Goal: Task Accomplishment & Management: Use online tool/utility

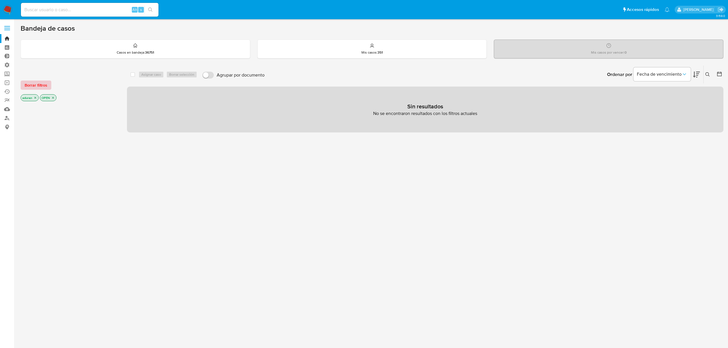
click at [32, 83] on span "Borrar filtros" at bounding box center [36, 85] width 23 height 8
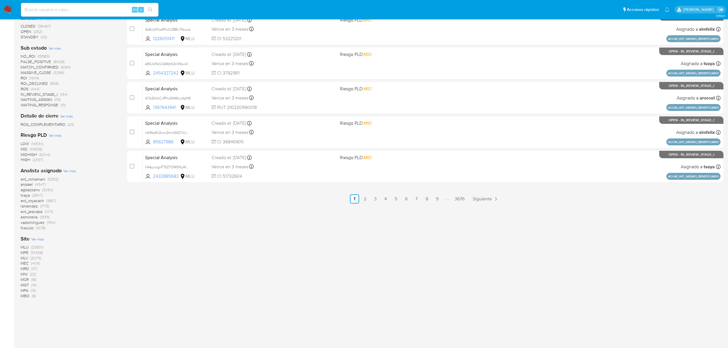
scroll to position [248, 0]
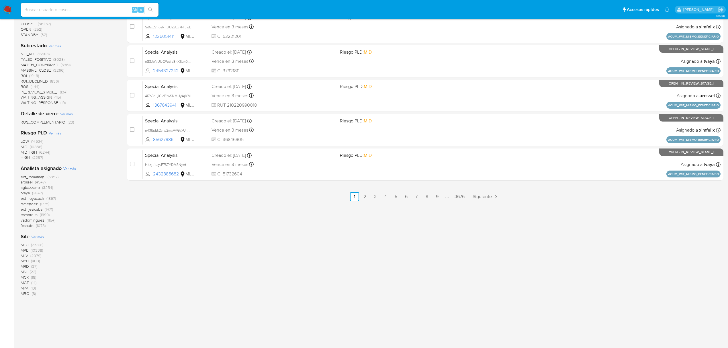
click at [26, 194] on span "tvaya" at bounding box center [25, 193] width 9 height 6
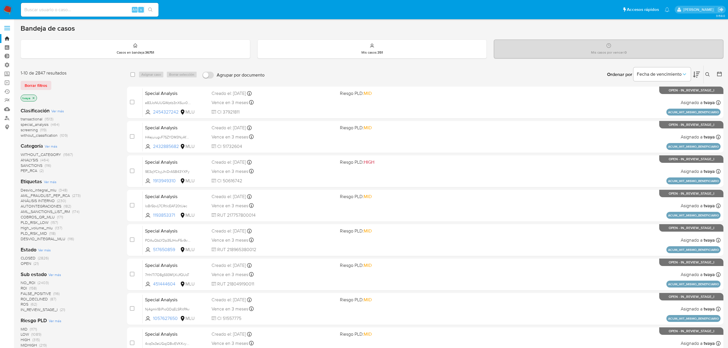
click at [22, 261] on span "OPEN" at bounding box center [26, 263] width 11 height 6
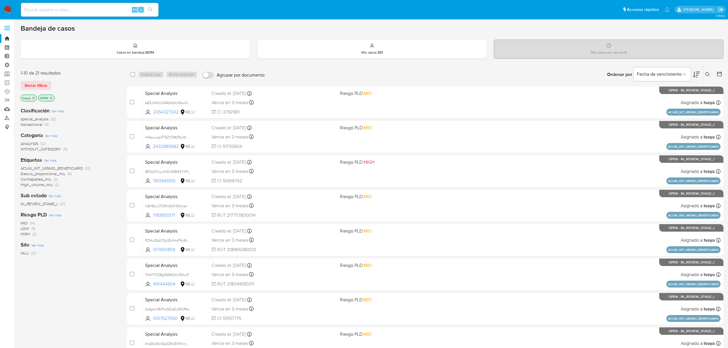
click at [693, 75] on icon at bounding box center [696, 74] width 7 height 7
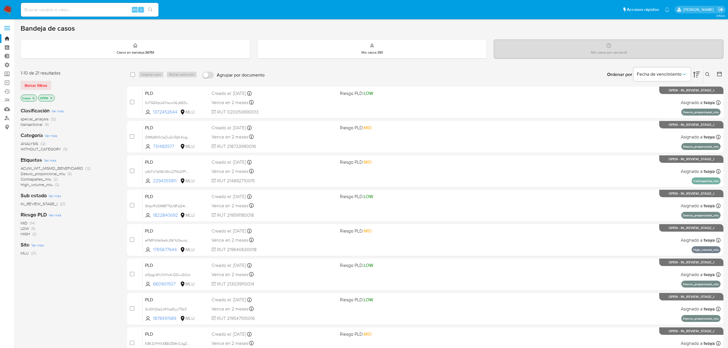
click at [50, 96] on icon "close-filter" at bounding box center [51, 97] width 3 height 3
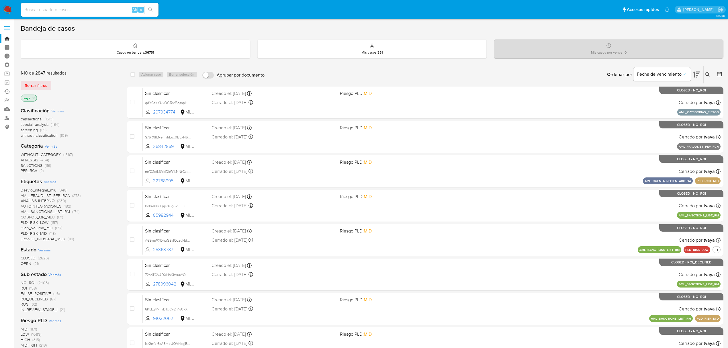
click at [23, 264] on span "OPEN" at bounding box center [26, 263] width 11 height 6
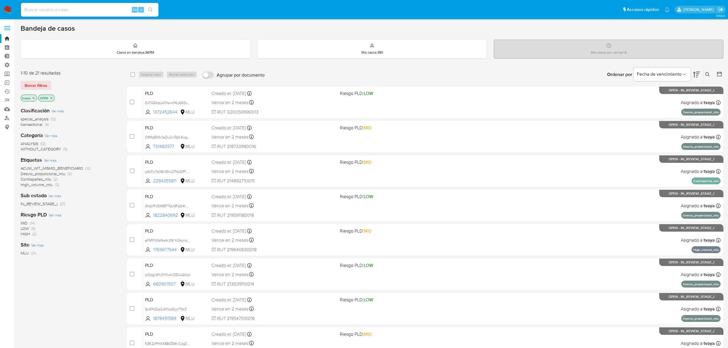
click at [48, 11] on input at bounding box center [90, 9] width 138 height 7
paste input "HNjWqvJcaY3FU15QVZAgosby"
type input "HNjWqvJcaY3FU15QVZAgosby"
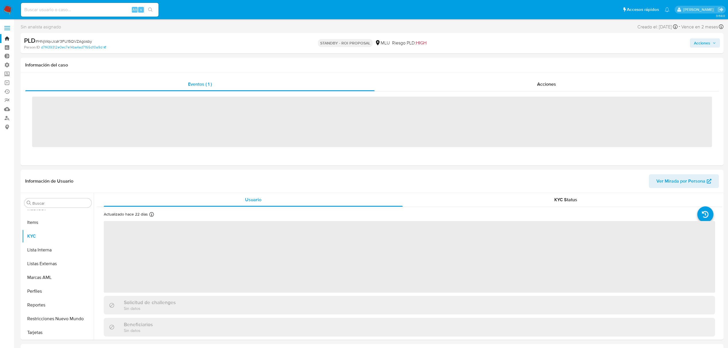
scroll to position [256, 0]
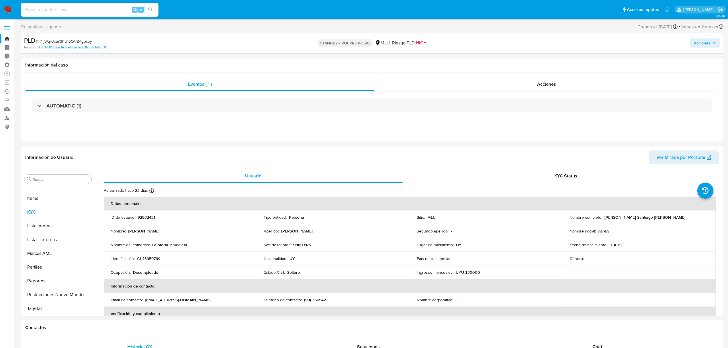
select select "10"
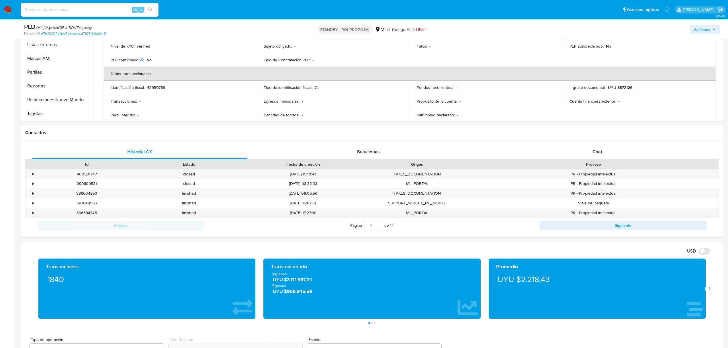
scroll to position [105, 0]
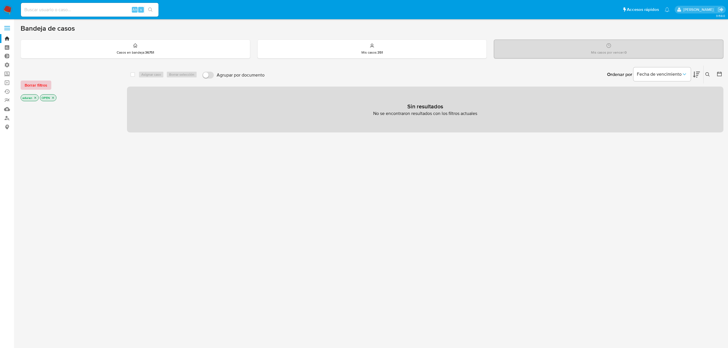
click at [48, 83] on button "Borrar filtros" at bounding box center [36, 85] width 31 height 9
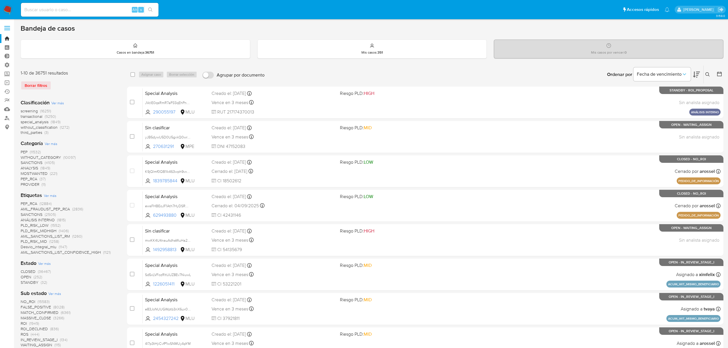
click at [704, 75] on button at bounding box center [708, 74] width 9 height 7
drag, startPoint x: 688, startPoint y: 106, endPoint x: 683, endPoint y: 100, distance: 7.7
click at [688, 106] on div "Ingrese ID de usuario o caso Buscar Borrar filtros" at bounding box center [660, 100] width 106 height 47
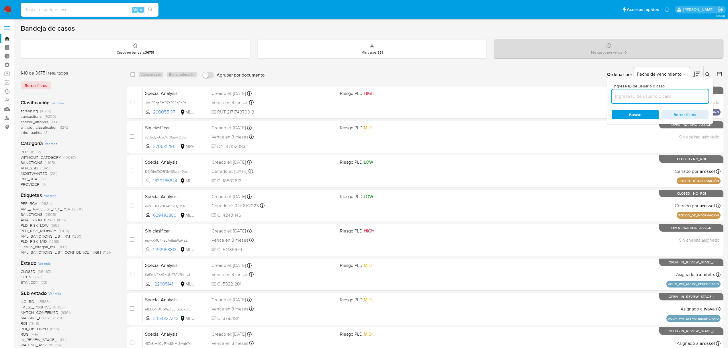
drag, startPoint x: 683, startPoint y: 100, endPoint x: 680, endPoint y: 100, distance: 3.4
click at [683, 100] on input at bounding box center [660, 96] width 97 height 7
paste input "JVcIE0qsRmR7aP33qEhPnDyZ"
drag, startPoint x: 628, startPoint y: 111, endPoint x: 624, endPoint y: 112, distance: 4.3
click at [628, 111] on span "Buscar" at bounding box center [635, 115] width 39 height 8
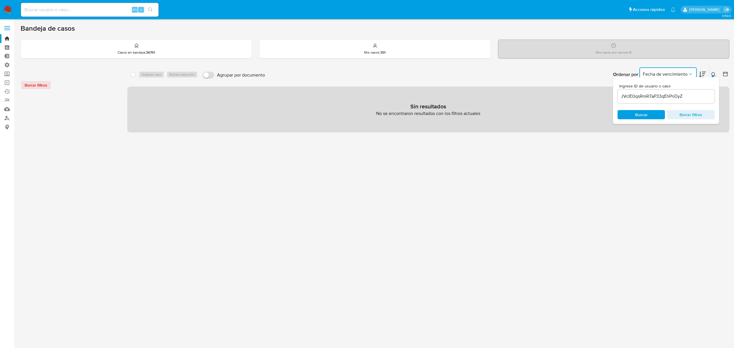
click at [683, 75] on span "Fecha de vencimiento" at bounding box center [664, 74] width 45 height 6
click at [698, 94] on input "JVcIE0qsRmR7aP33qEhPnDyZ" at bounding box center [665, 96] width 97 height 7
type input "JVcIE0qsRmR7aP33qEhPnDyZ"
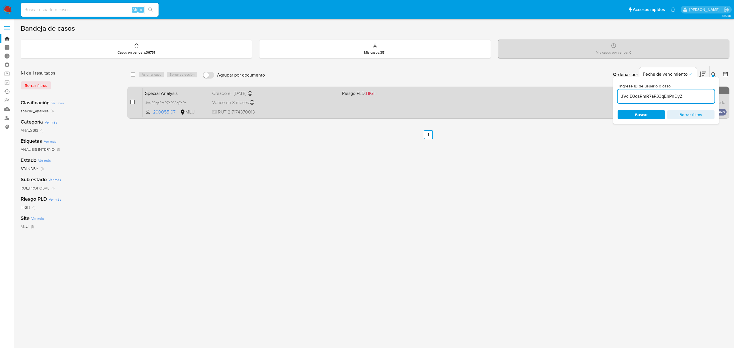
click at [131, 100] on input "checkbox" at bounding box center [132, 102] width 5 height 5
checkbox input "true"
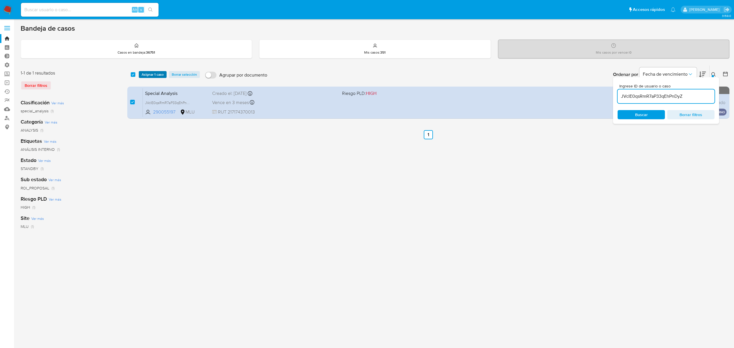
click at [160, 76] on span "Asignar 1 caso" at bounding box center [153, 75] width 22 height 6
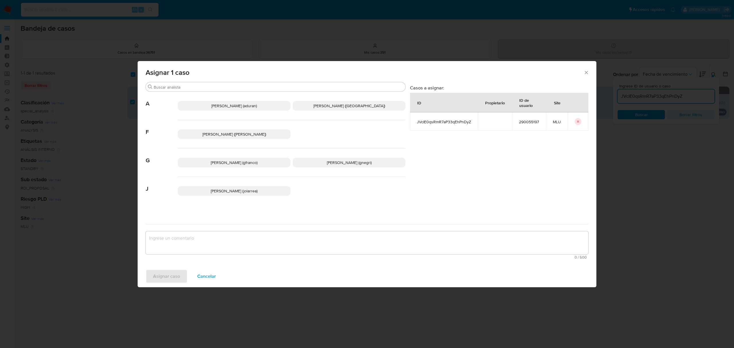
click at [217, 100] on div "Agustin Matias Duran (aduran) Antonio Rossel (arossel)" at bounding box center [292, 106] width 228 height 28
click at [224, 108] on span "Agustin Matias Duran (aduran)" at bounding box center [234, 106] width 46 height 6
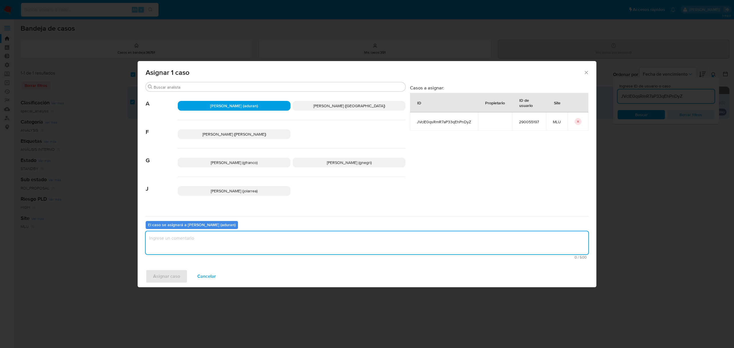
click at [199, 239] on textarea "assign-modal" at bounding box center [367, 242] width 442 height 23
type textarea "."
click at [158, 273] on span "Asignar caso" at bounding box center [166, 276] width 27 height 13
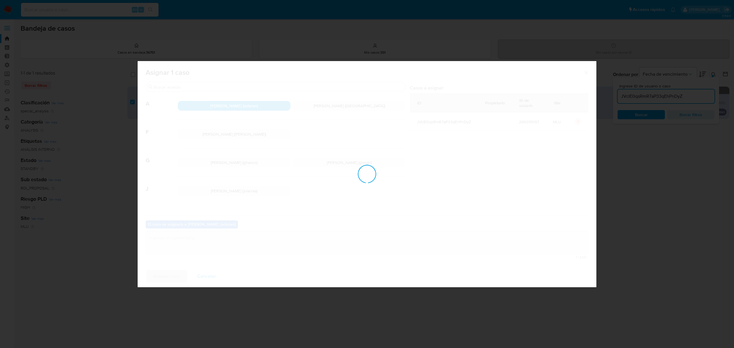
checkbox input "false"
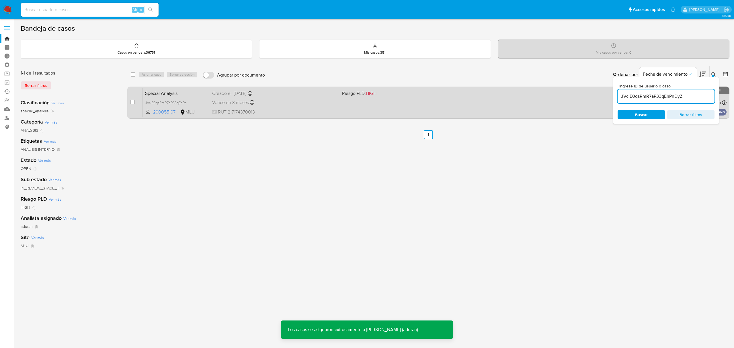
click at [340, 113] on div "Special Analysis JVcIE0qsRmR7aP33qEhPnDyZ 290055197 MLU Riesgo PLD: HIGH Creado…" at bounding box center [434, 102] width 583 height 29
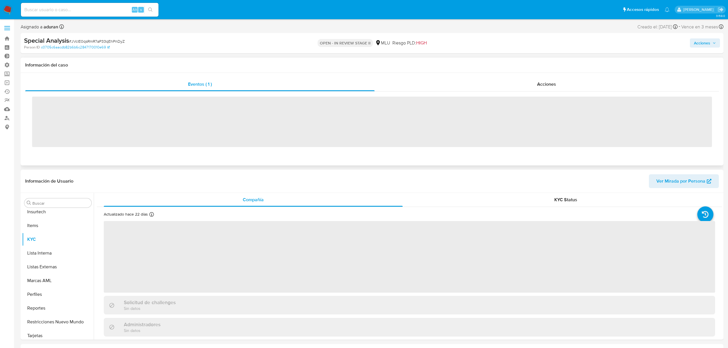
scroll to position [256, 0]
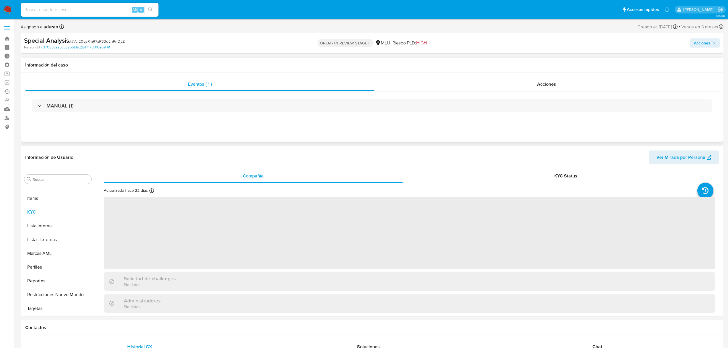
click at [700, 43] on span "Acciones" at bounding box center [702, 42] width 16 height 9
click at [540, 64] on div "Resolución del caso Alt r" at bounding box center [549, 61] width 55 height 15
select select "10"
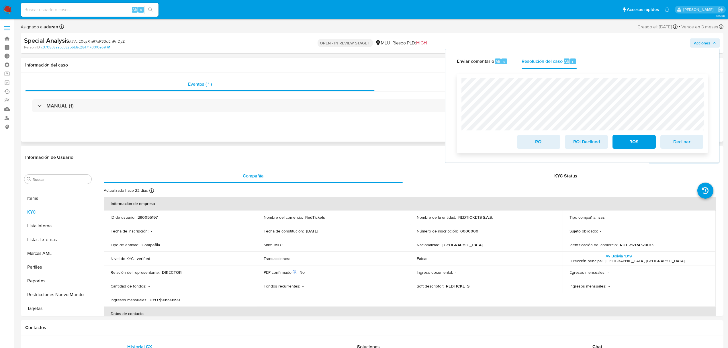
click at [684, 144] on span "Declinar" at bounding box center [682, 142] width 28 height 13
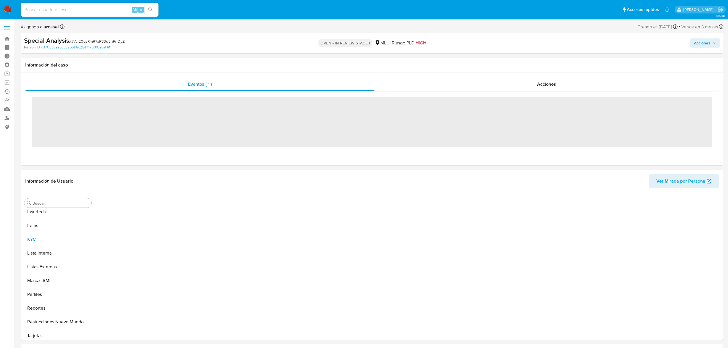
scroll to position [256, 0]
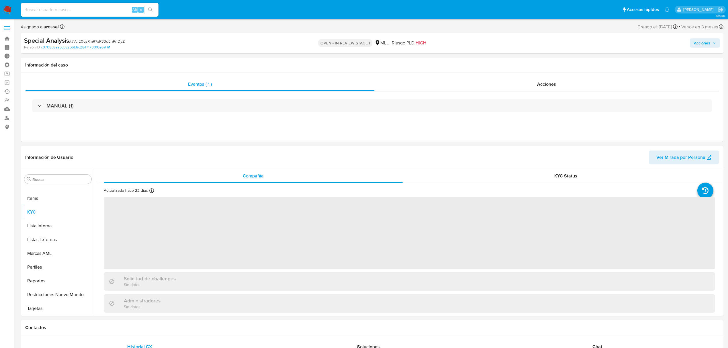
select select "10"
